Goal: Task Accomplishment & Management: Use online tool/utility

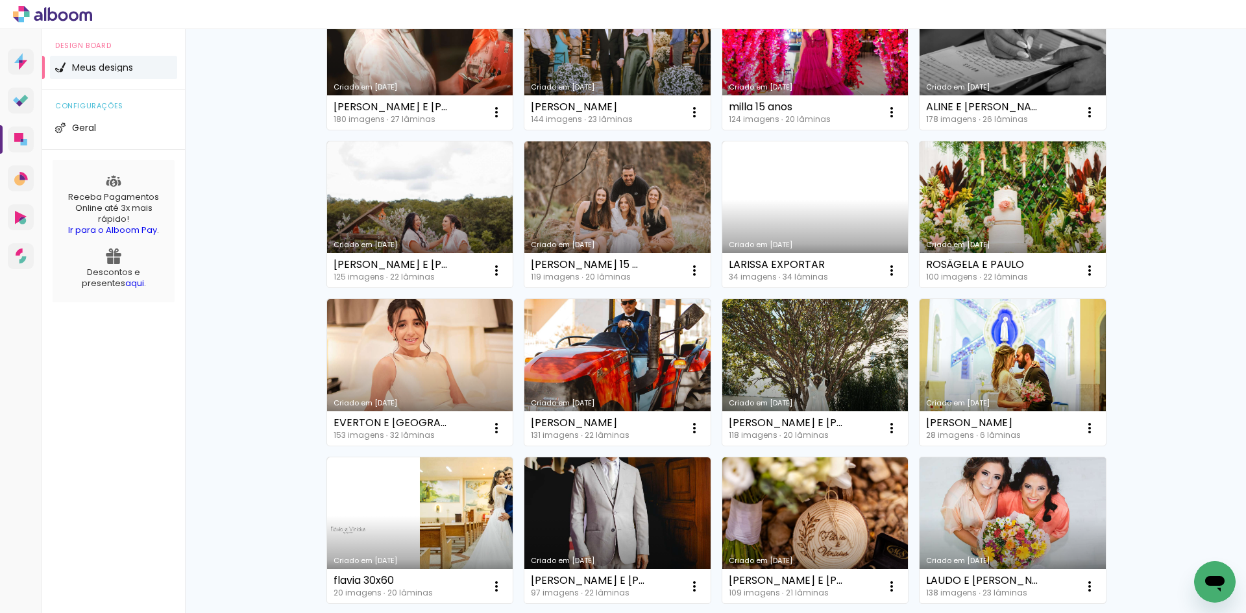
scroll to position [195, 0]
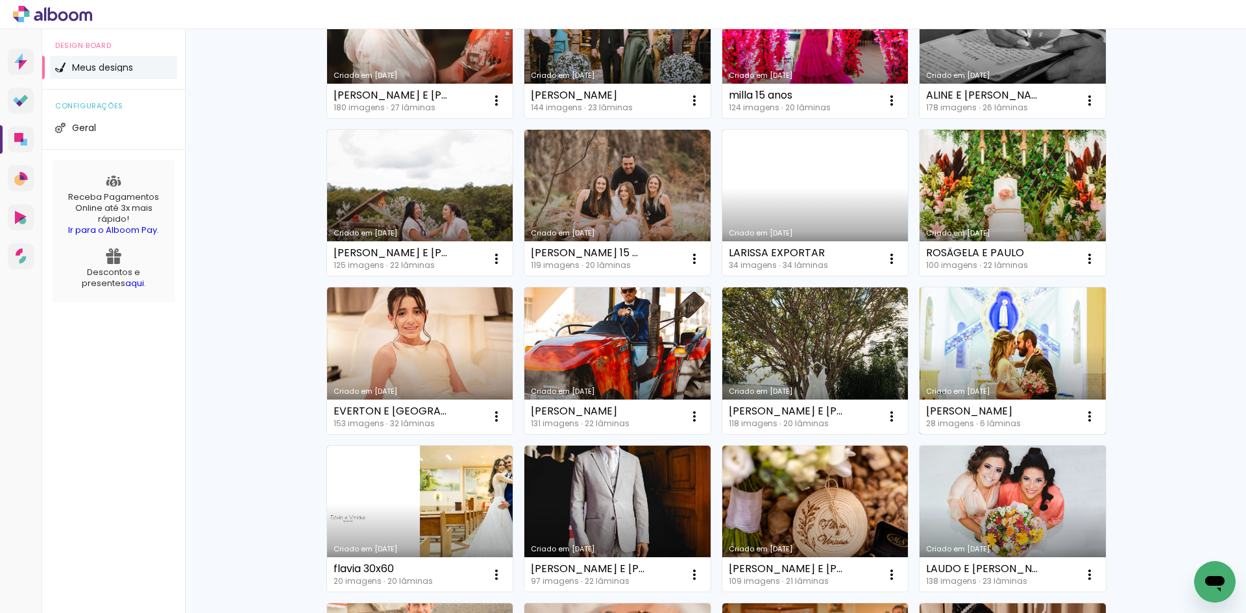
click at [1013, 334] on link "Criado em [DATE]" at bounding box center [1013, 361] width 186 height 147
